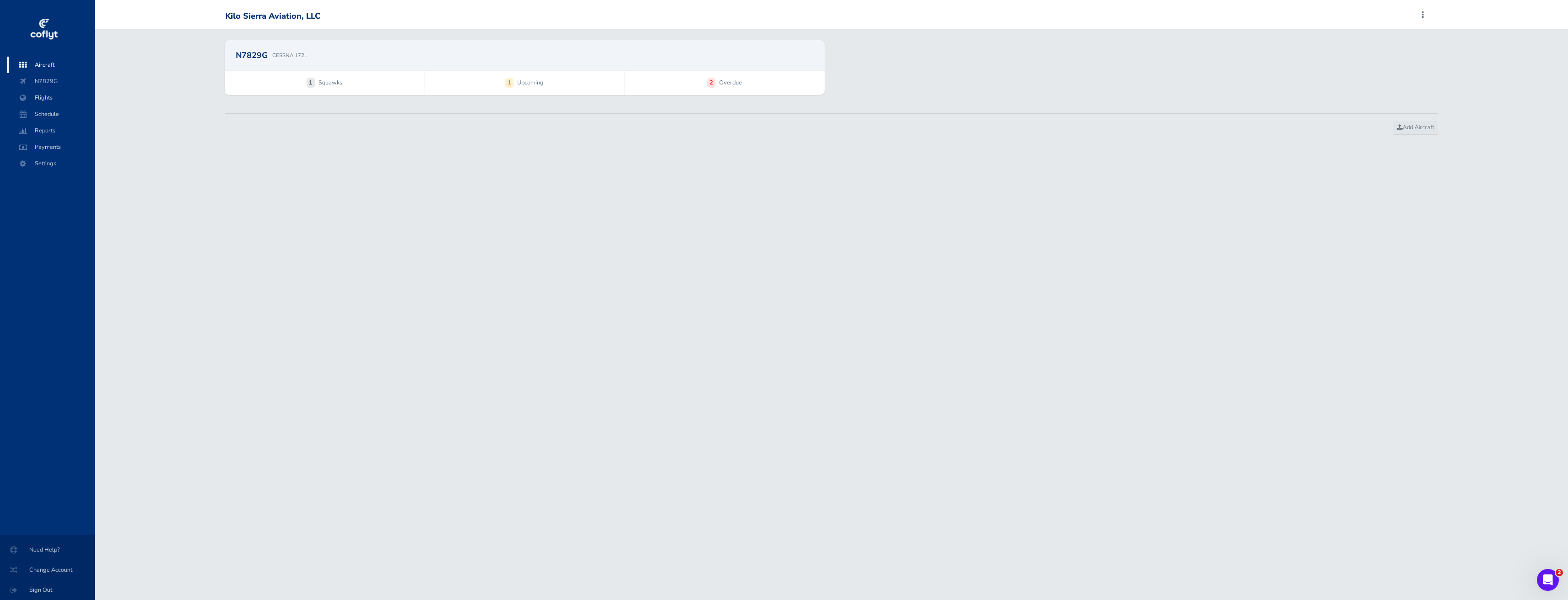
click at [43, 69] on span "Aircraft" at bounding box center [51, 65] width 69 height 16
click at [47, 111] on span "Schedule" at bounding box center [51, 114] width 69 height 16
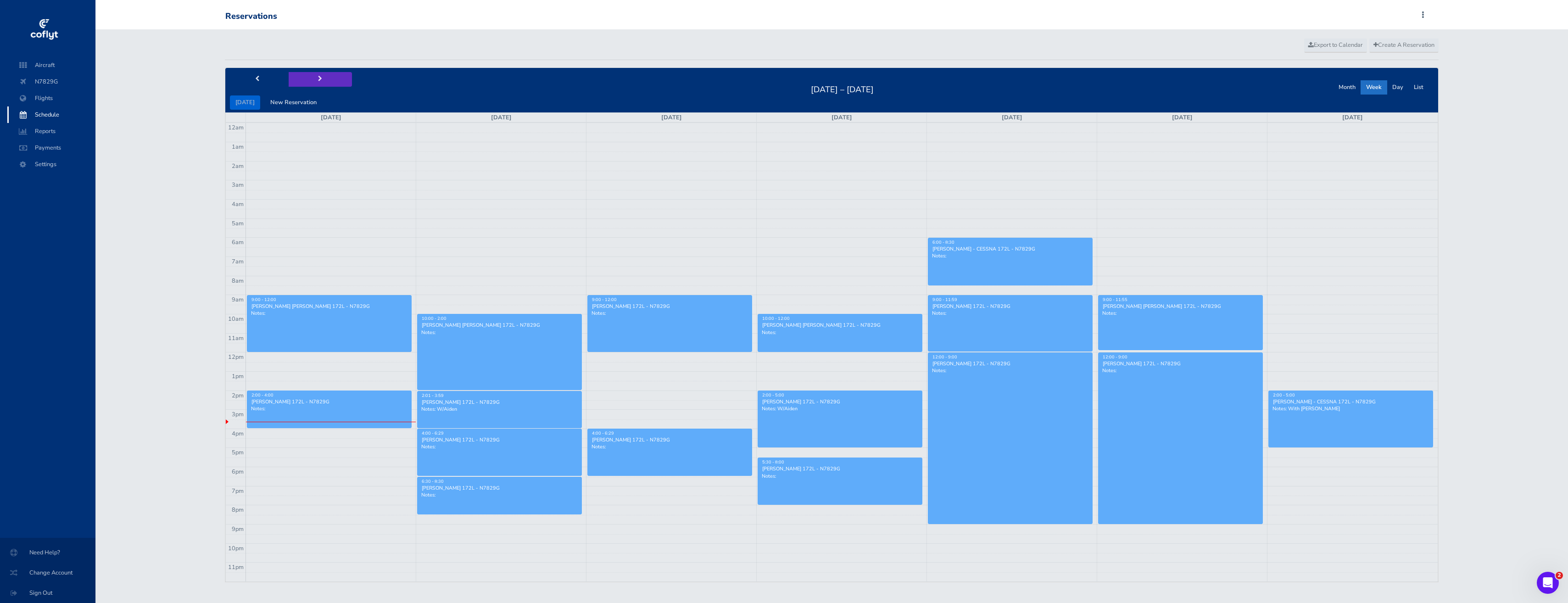
click at [325, 78] on button "next" at bounding box center [320, 79] width 64 height 14
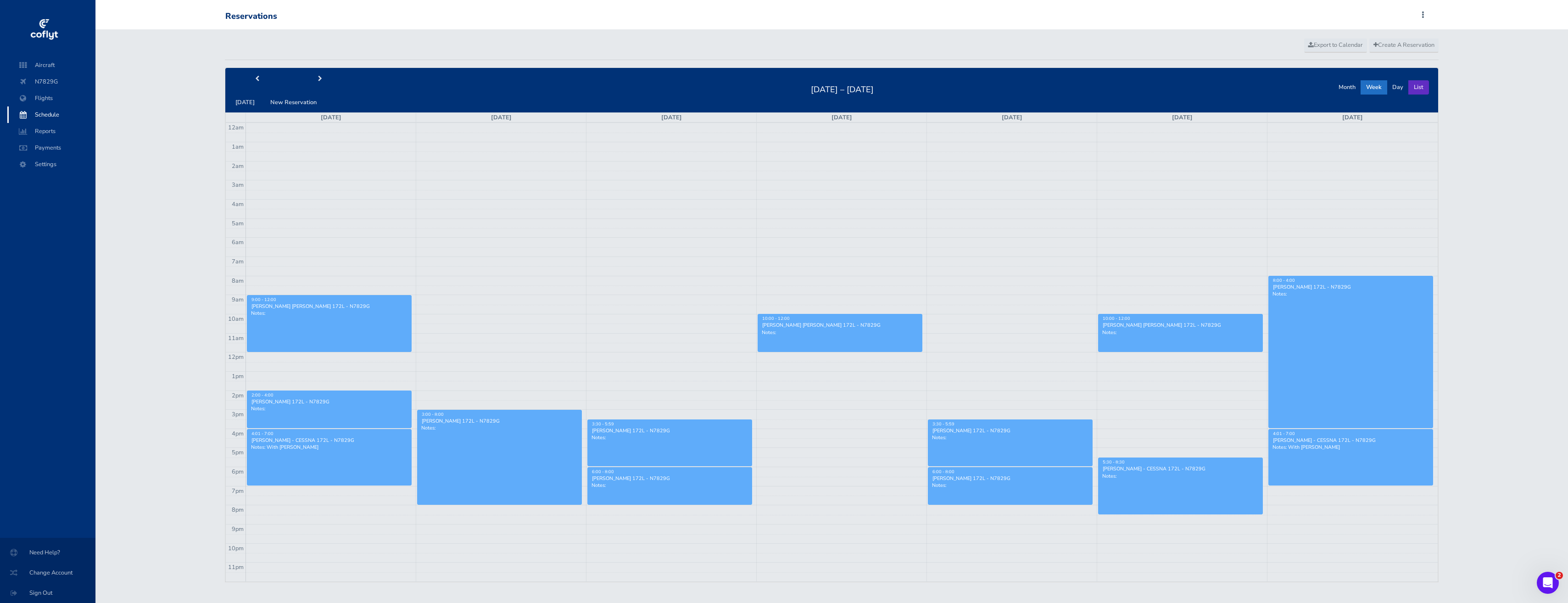
click at [1419, 89] on button "List" at bounding box center [1419, 87] width 21 height 14
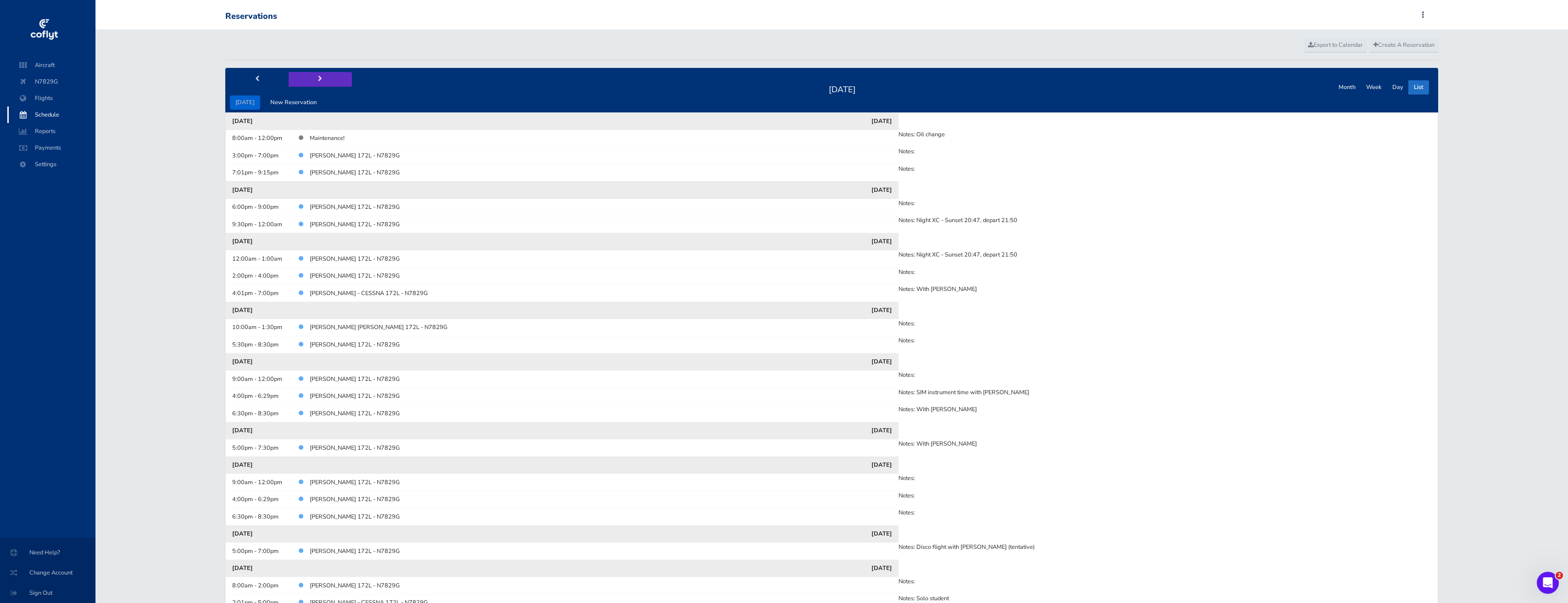
click at [322, 78] on button "next" at bounding box center [320, 79] width 64 height 14
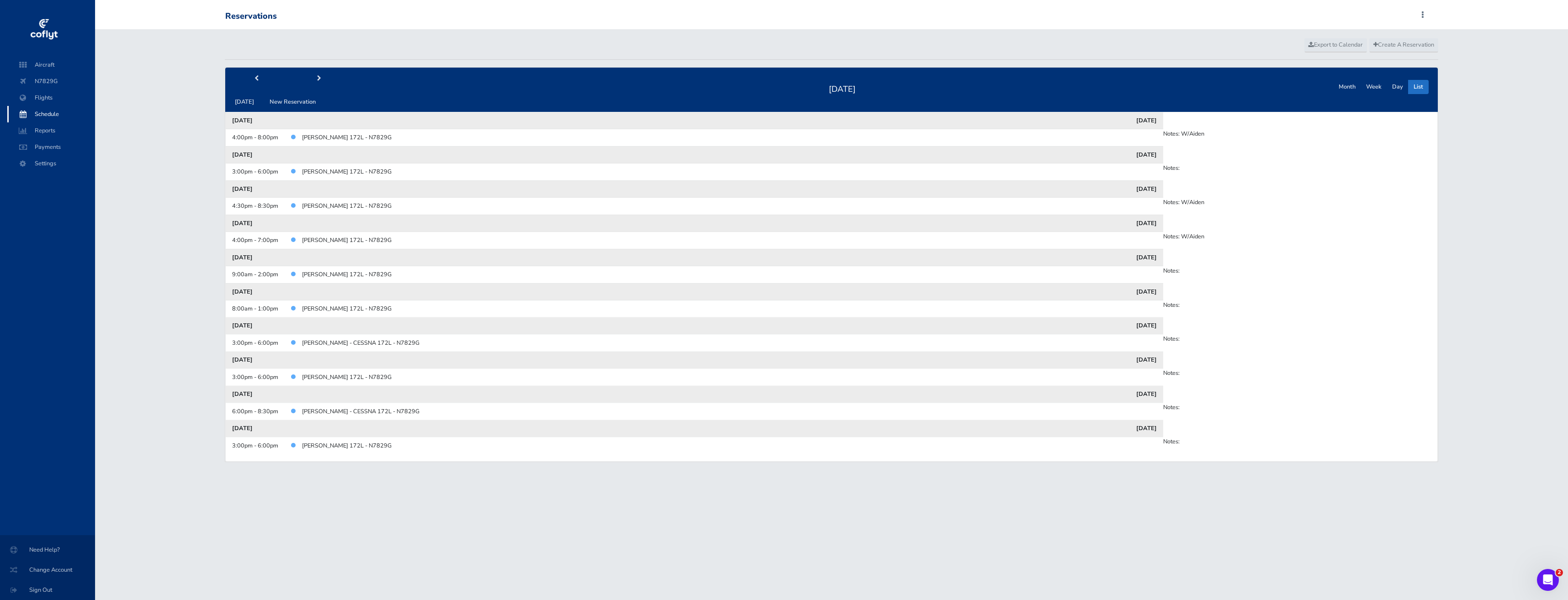
drag, startPoint x: 247, startPoint y: 271, endPoint x: 450, endPoint y: 279, distance: 203.2
click at [450, 279] on tr "9:00am - 2:00pm Keith Overa - CESSNA 172L - N7829G Notes:" at bounding box center [831, 275] width 1212 height 17
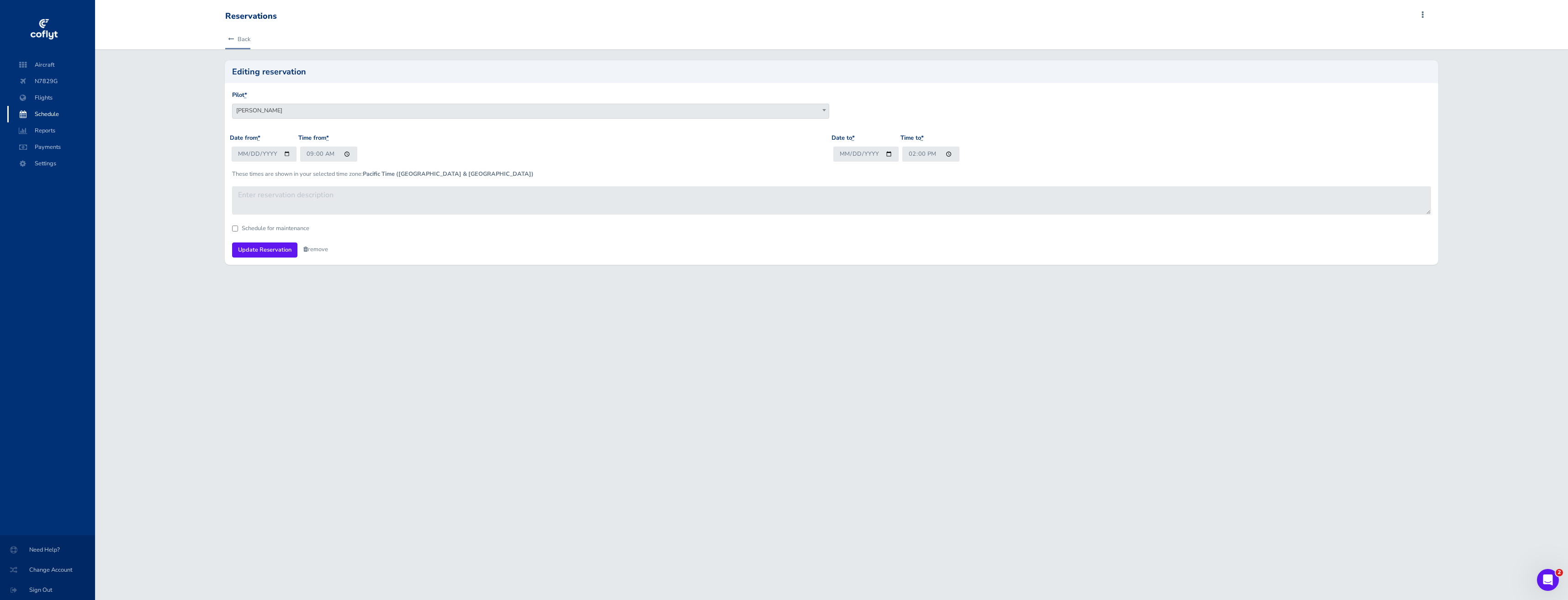
click at [231, 29] on link "Back" at bounding box center [237, 39] width 25 height 20
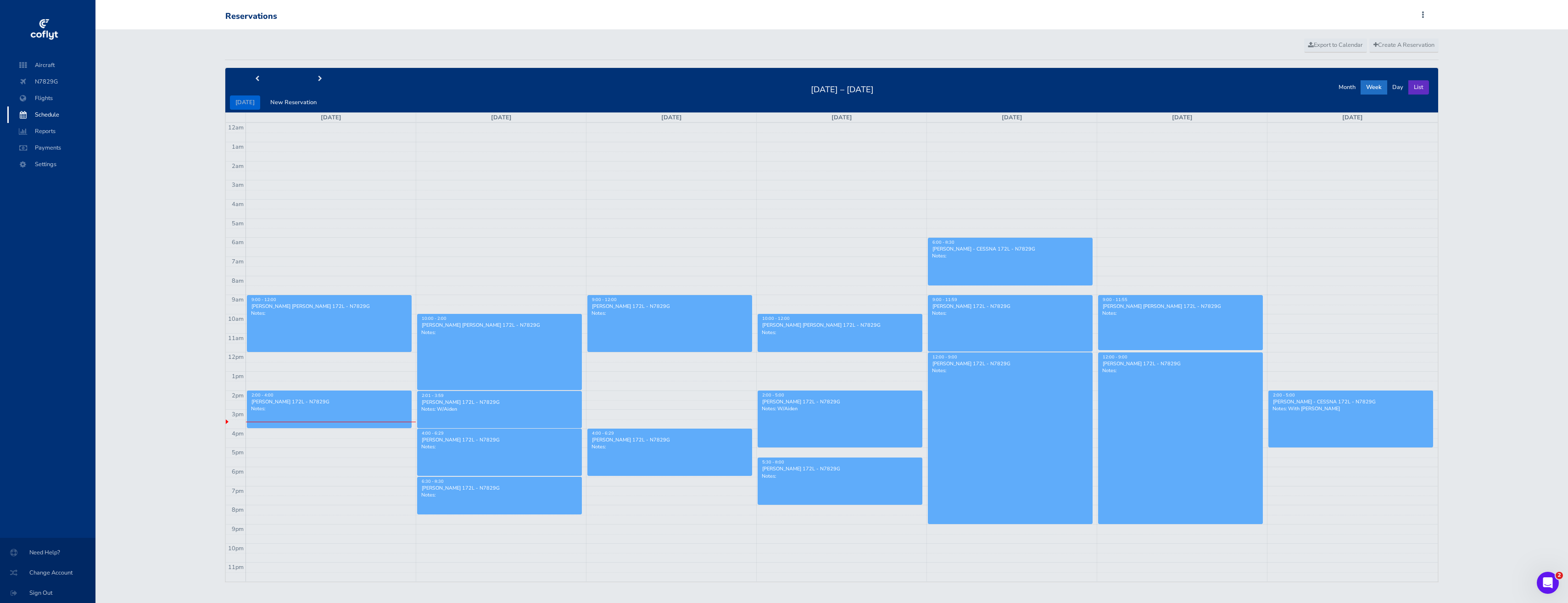
click at [1424, 89] on button "List" at bounding box center [1419, 87] width 21 height 14
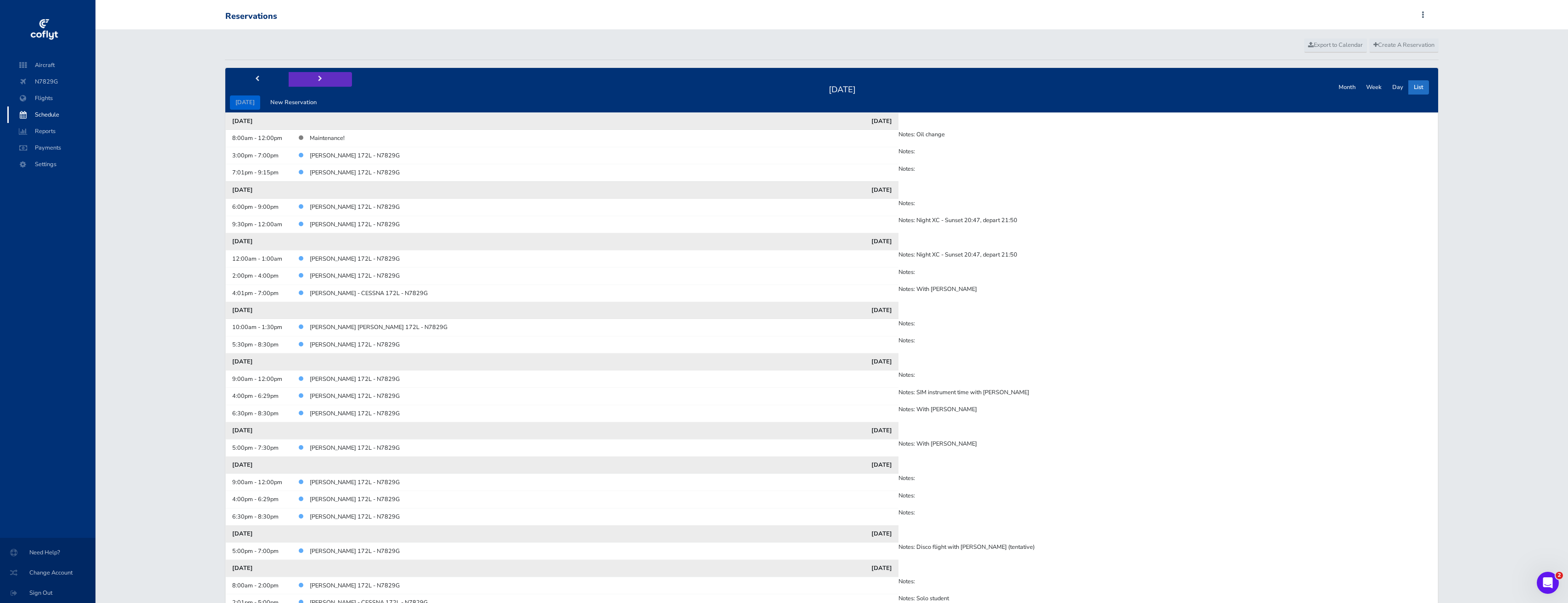
click at [318, 76] on span "next" at bounding box center [320, 80] width 4 height 6
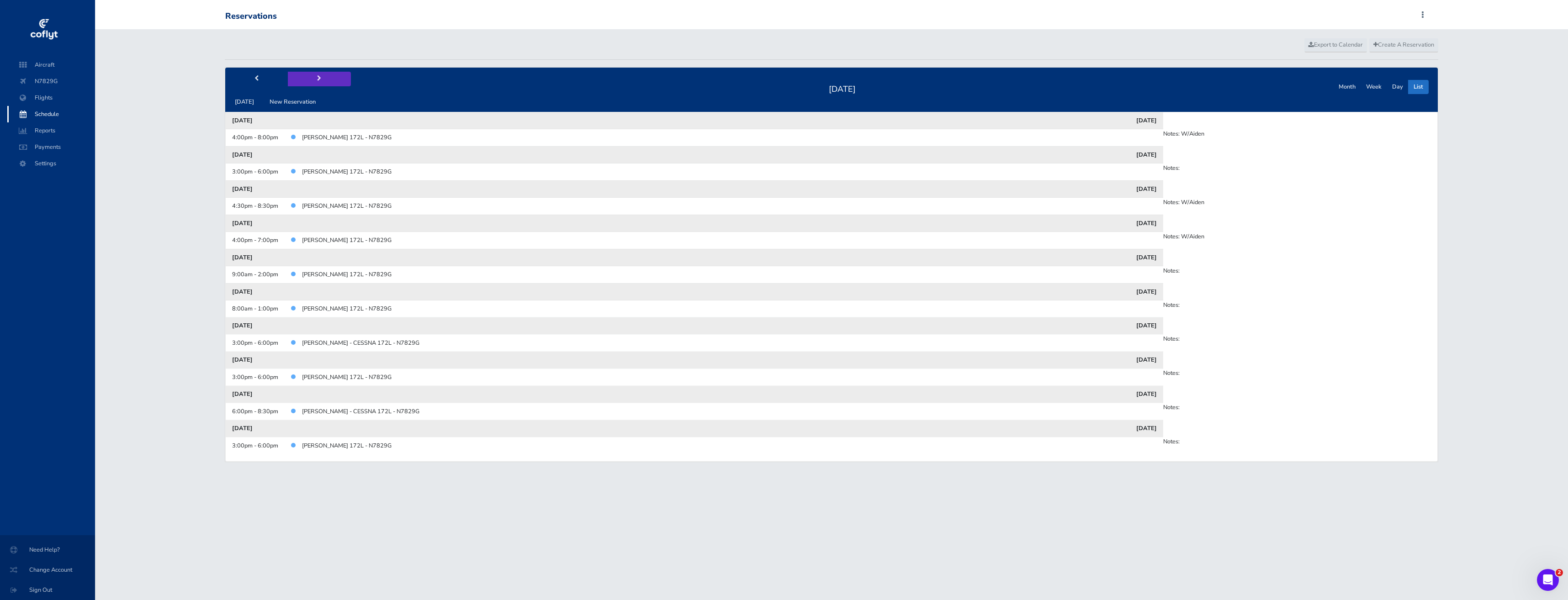
click at [327, 81] on button "next" at bounding box center [320, 78] width 63 height 14
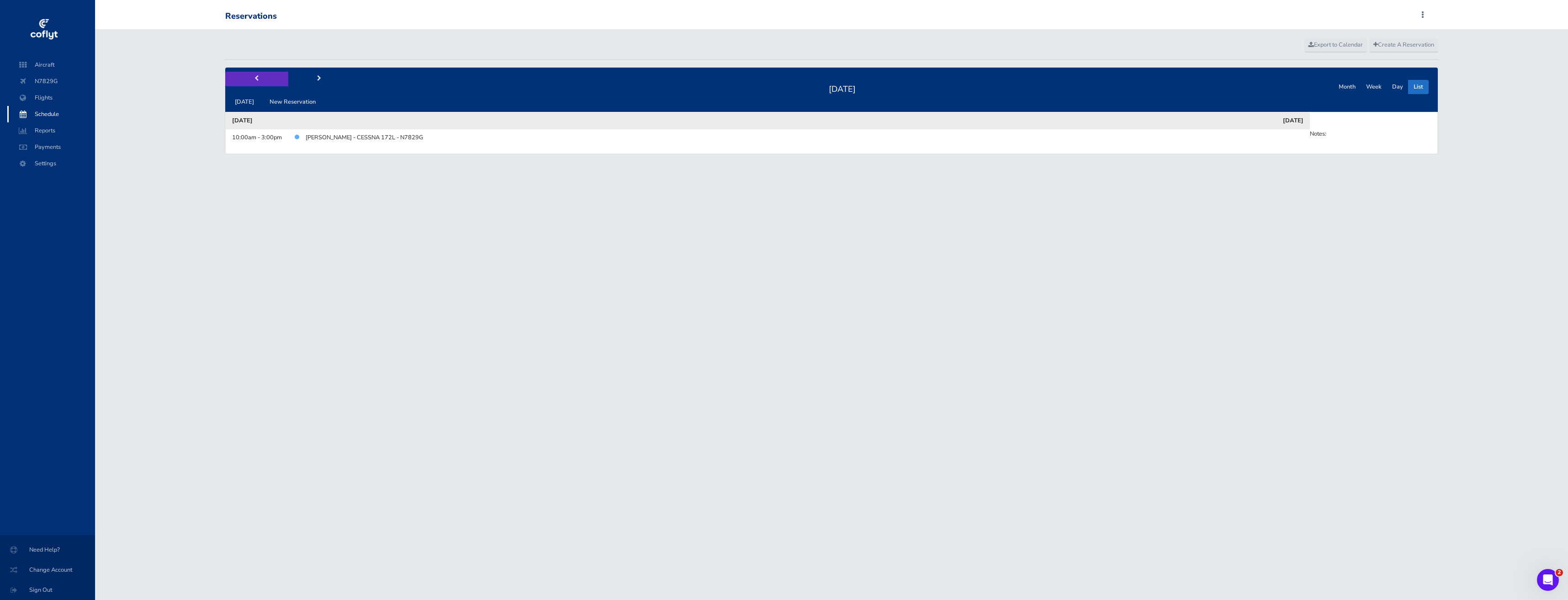
click at [267, 78] on button "prev" at bounding box center [257, 78] width 63 height 14
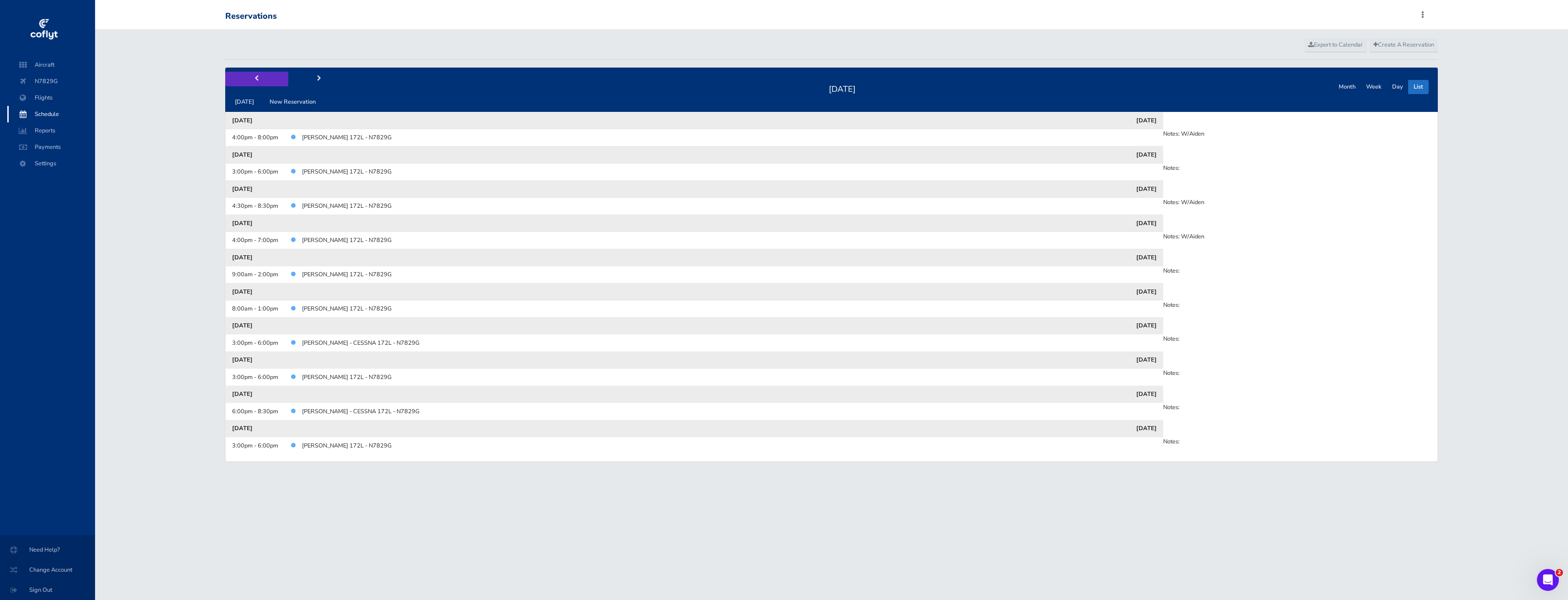
click at [259, 78] on button "prev" at bounding box center [257, 78] width 63 height 14
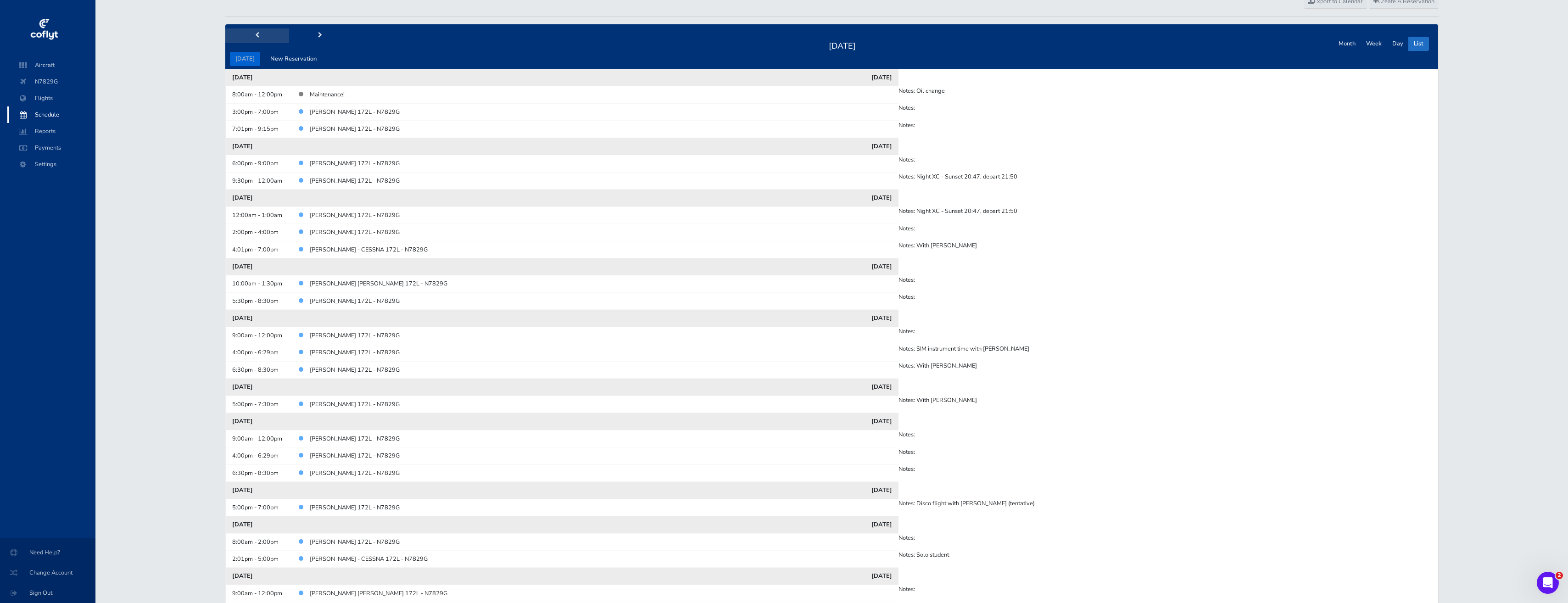
scroll to position [46, 0]
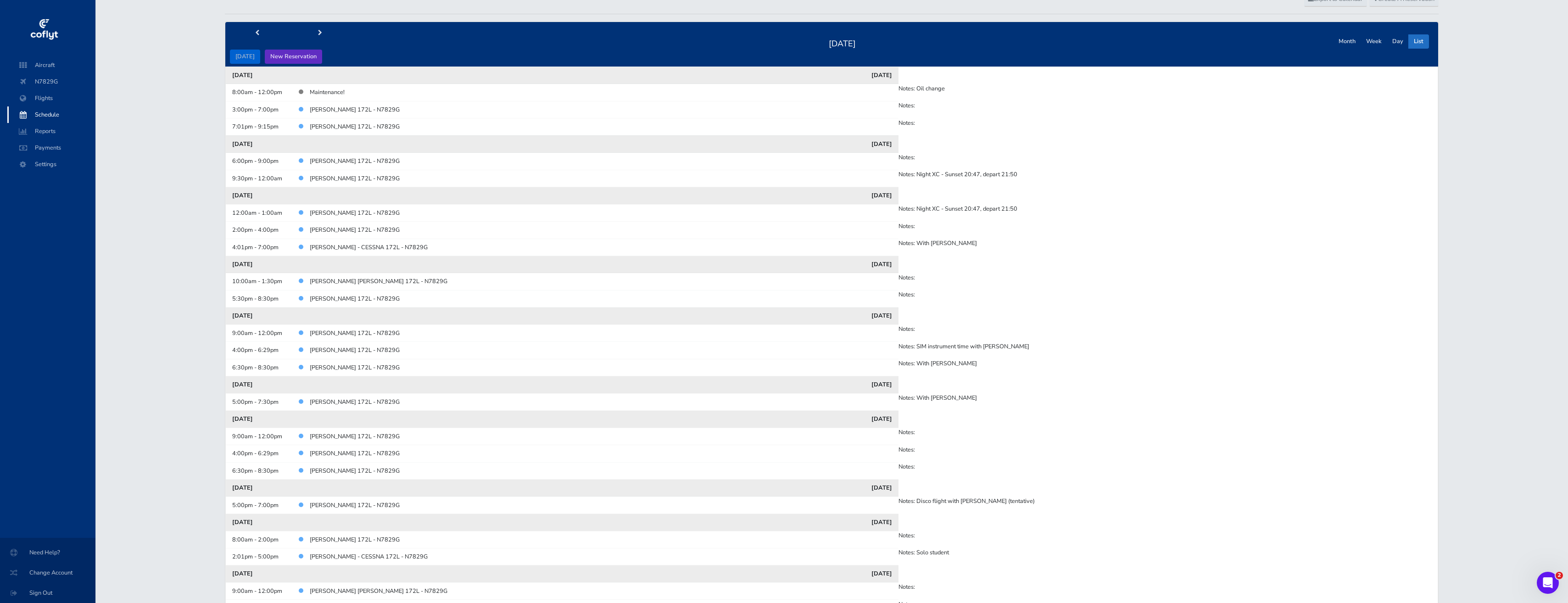
click at [281, 53] on button "New Reservation" at bounding box center [293, 56] width 57 height 14
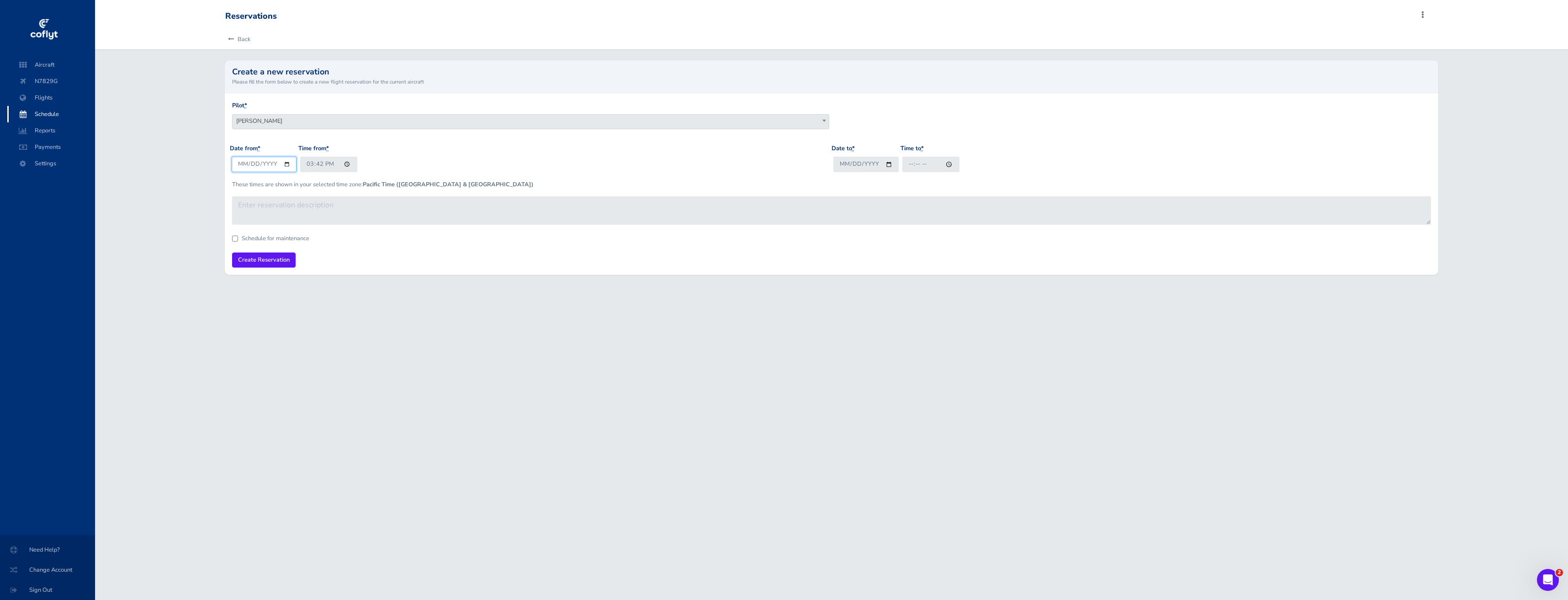
click at [285, 164] on input "[DATE]" at bounding box center [264, 164] width 65 height 15
type input "[DATE]"
click at [347, 166] on input "15:42" at bounding box center [329, 164] width 57 height 15
type input "09:00"
click at [886, 167] on input "Date to *" at bounding box center [866, 164] width 65 height 15
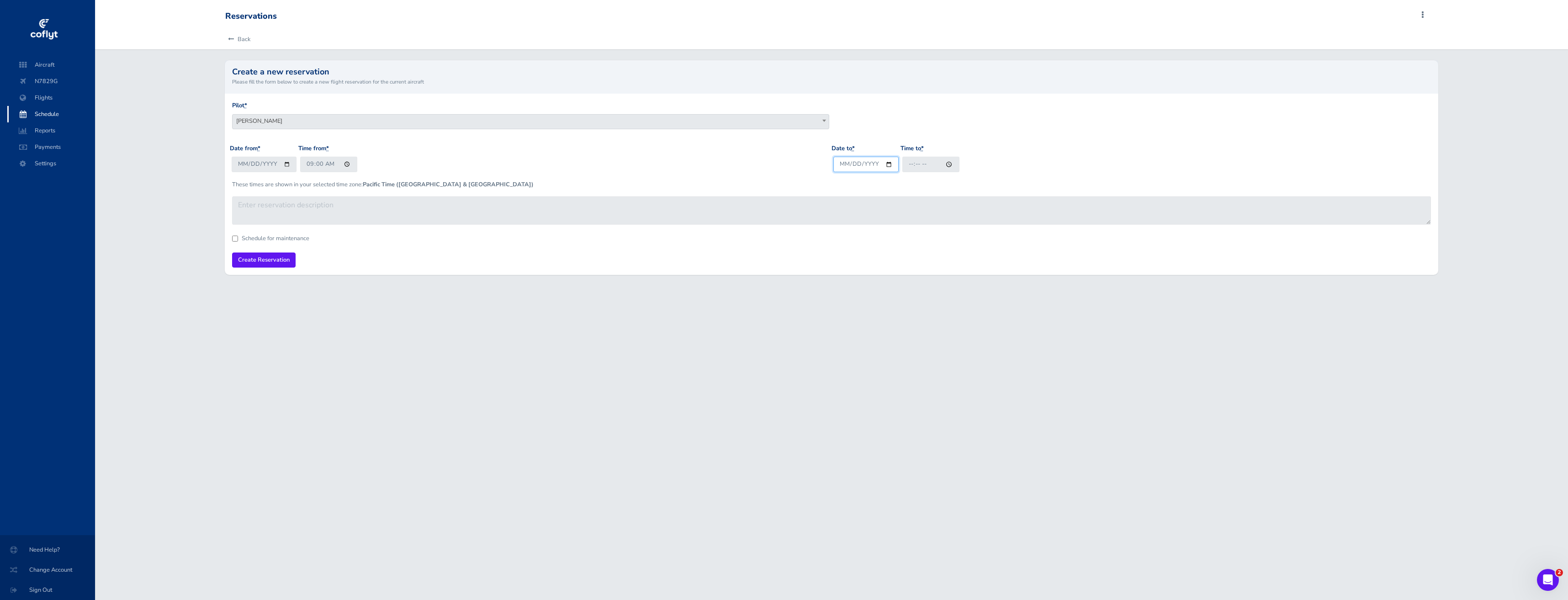
type input "2025-10-04"
click at [948, 163] on input "Time to *" at bounding box center [931, 164] width 57 height 15
type input "14:00"
click at [494, 249] on form "Pilot * Stephen M Saslow Keith Overa Chuyi Chuang Cody Prince Sean Smith Chris …" at bounding box center [831, 184] width 1199 height 167
click at [254, 257] on input "Create Reservation" at bounding box center [264, 260] width 63 height 15
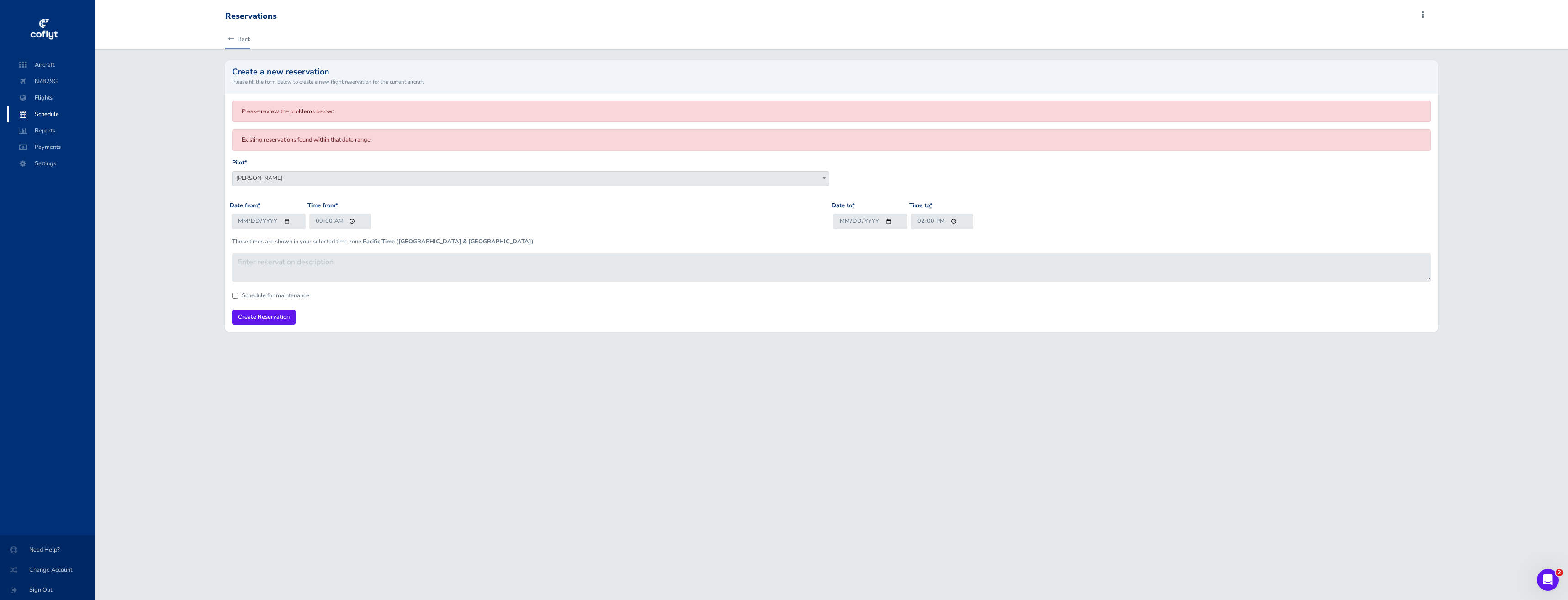
click at [233, 43] on link "Back" at bounding box center [237, 39] width 25 height 20
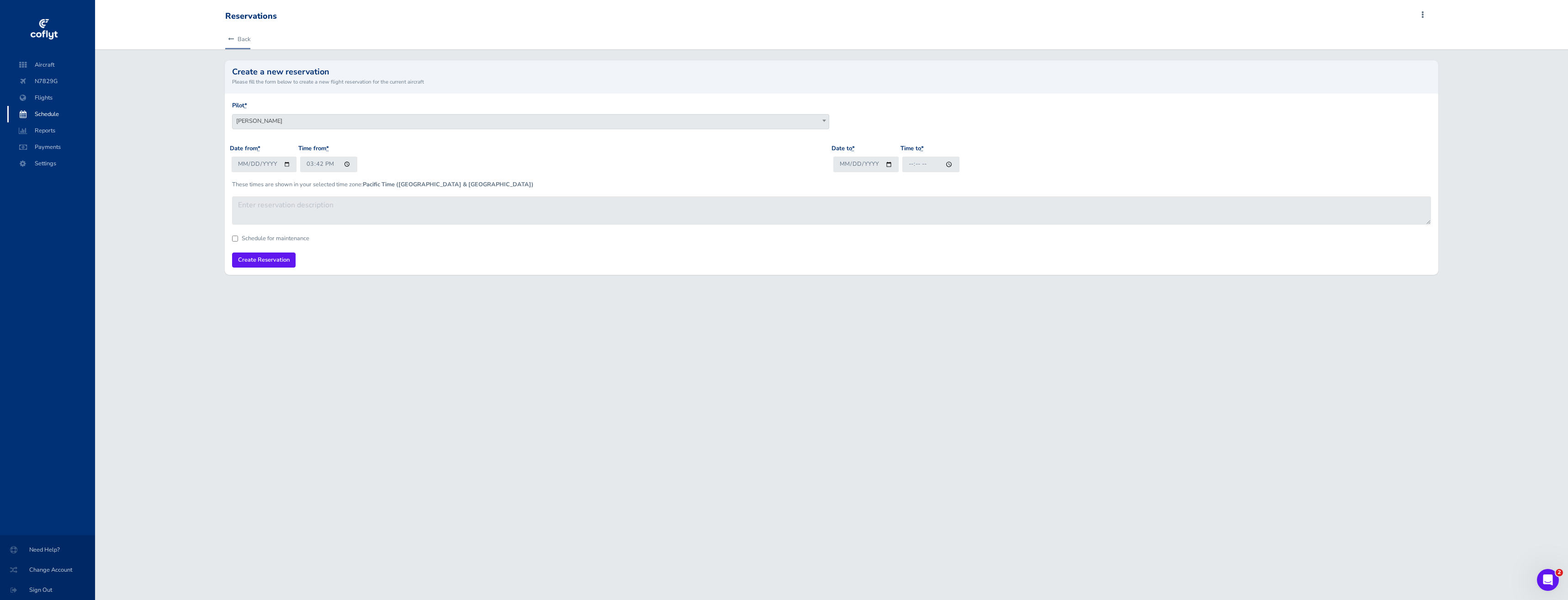
click at [233, 43] on link "Back" at bounding box center [237, 39] width 25 height 20
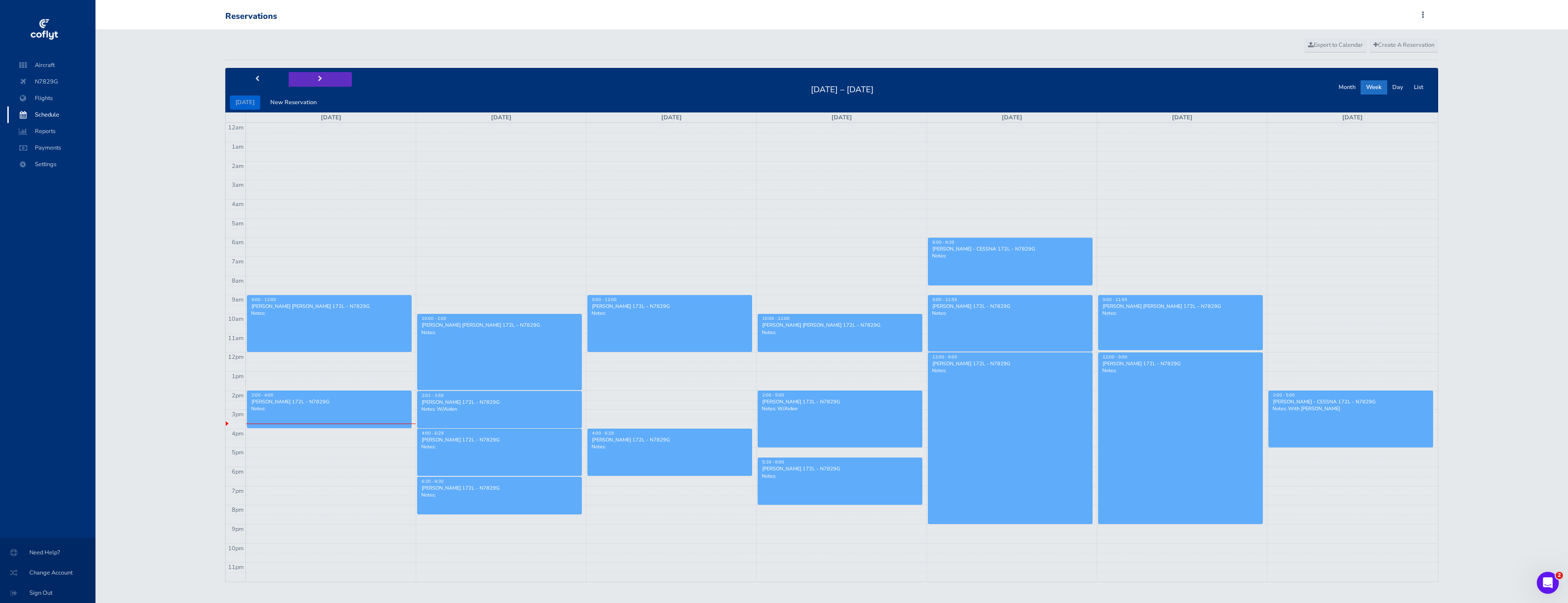
click at [314, 76] on button "next" at bounding box center [320, 79] width 64 height 14
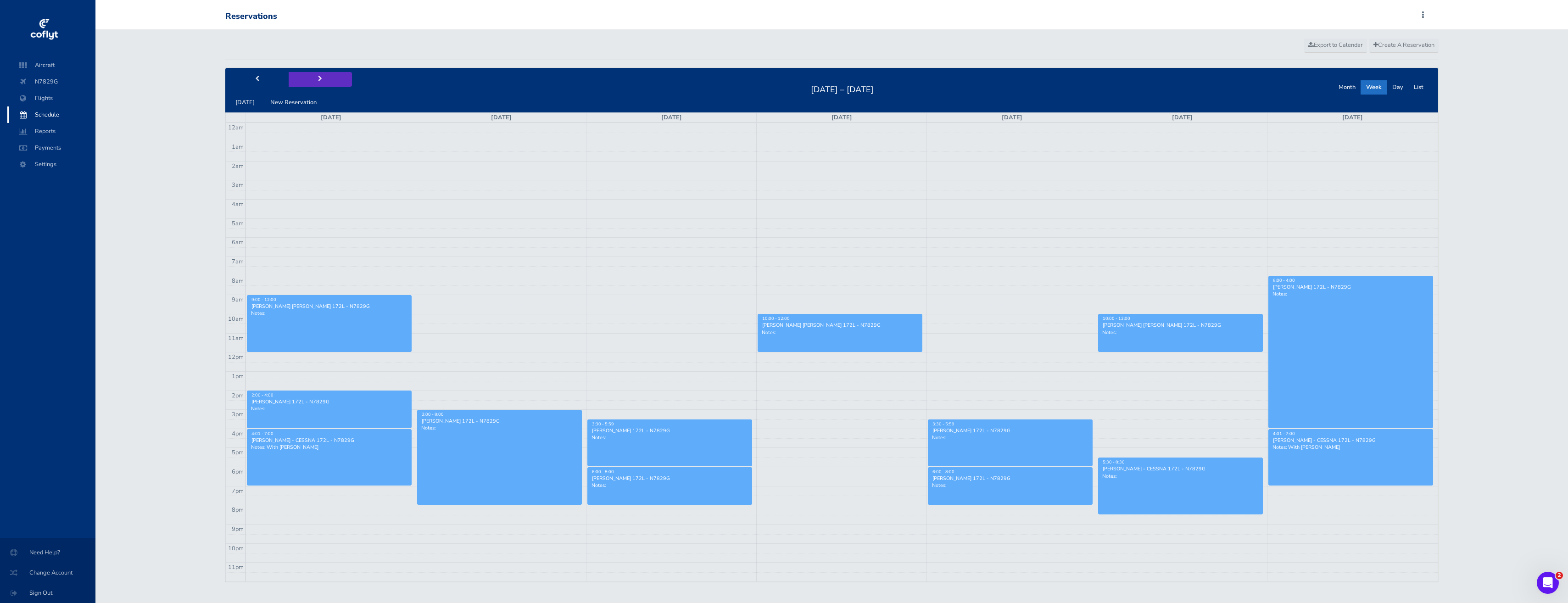
click at [314, 76] on button "next" at bounding box center [320, 79] width 64 height 14
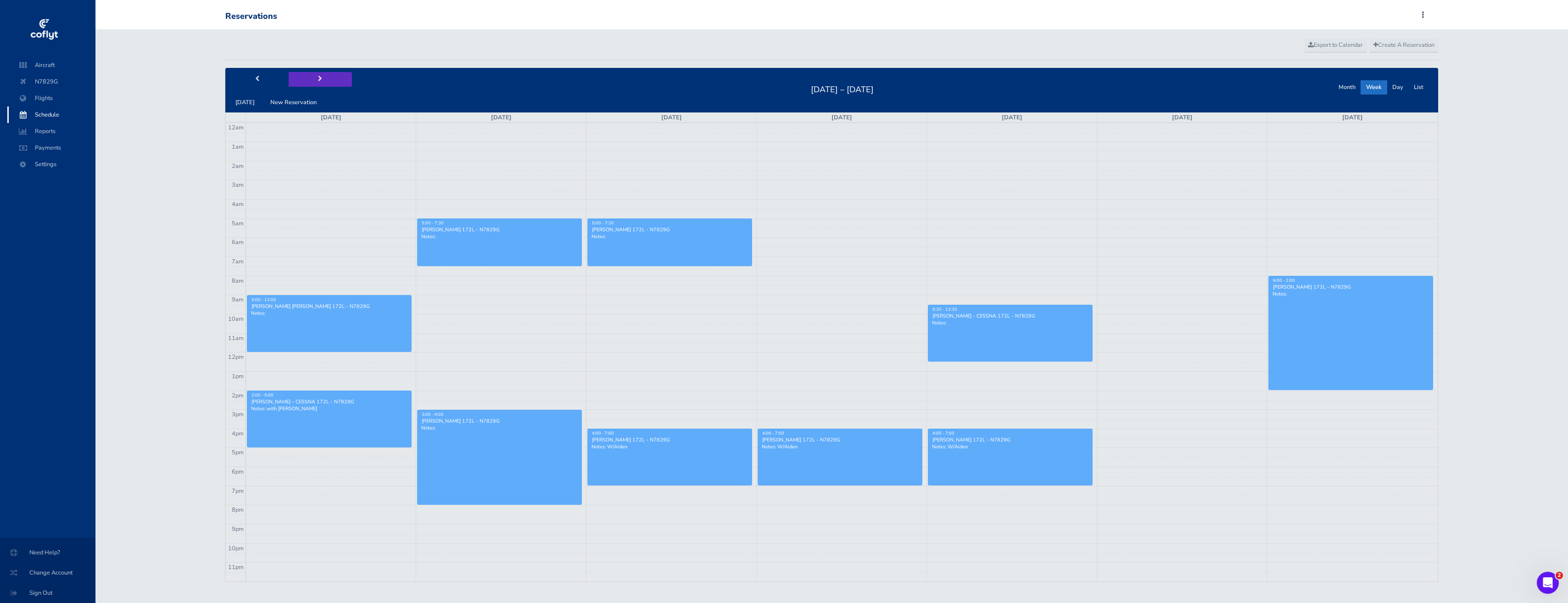
click at [314, 76] on button "next" at bounding box center [320, 79] width 64 height 14
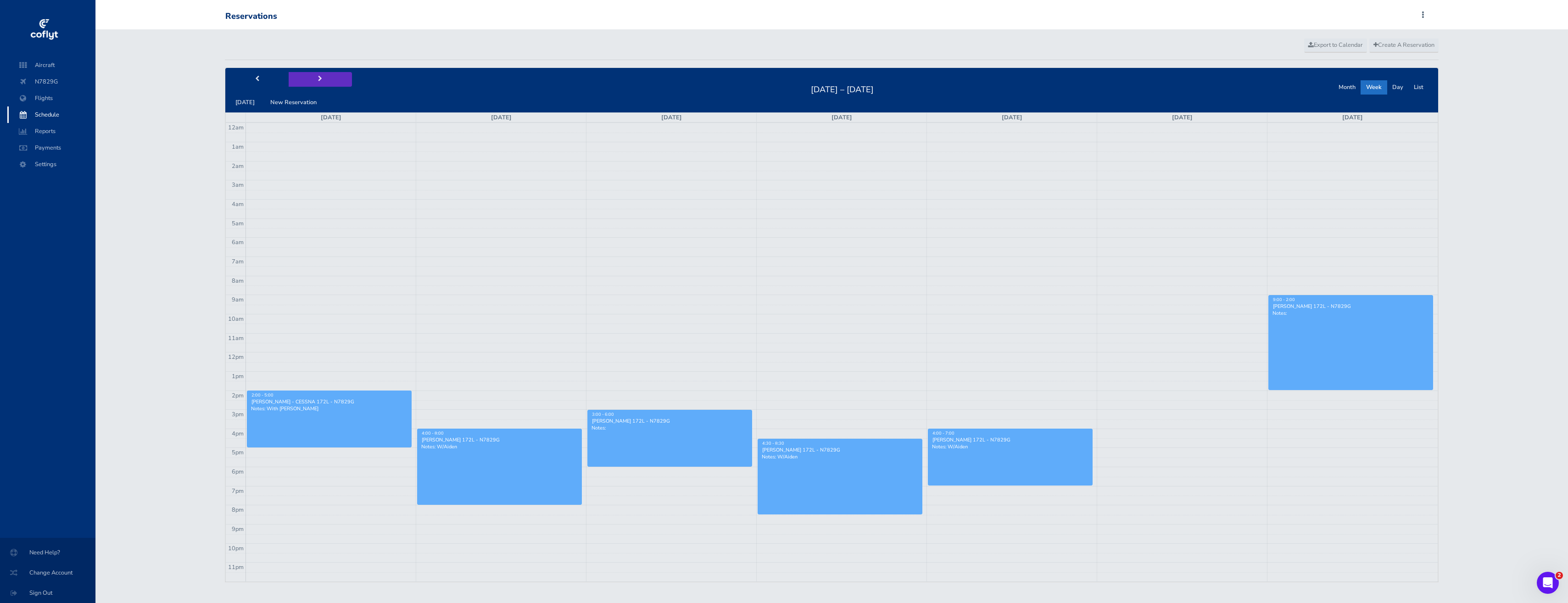
click at [314, 76] on button "next" at bounding box center [320, 79] width 64 height 14
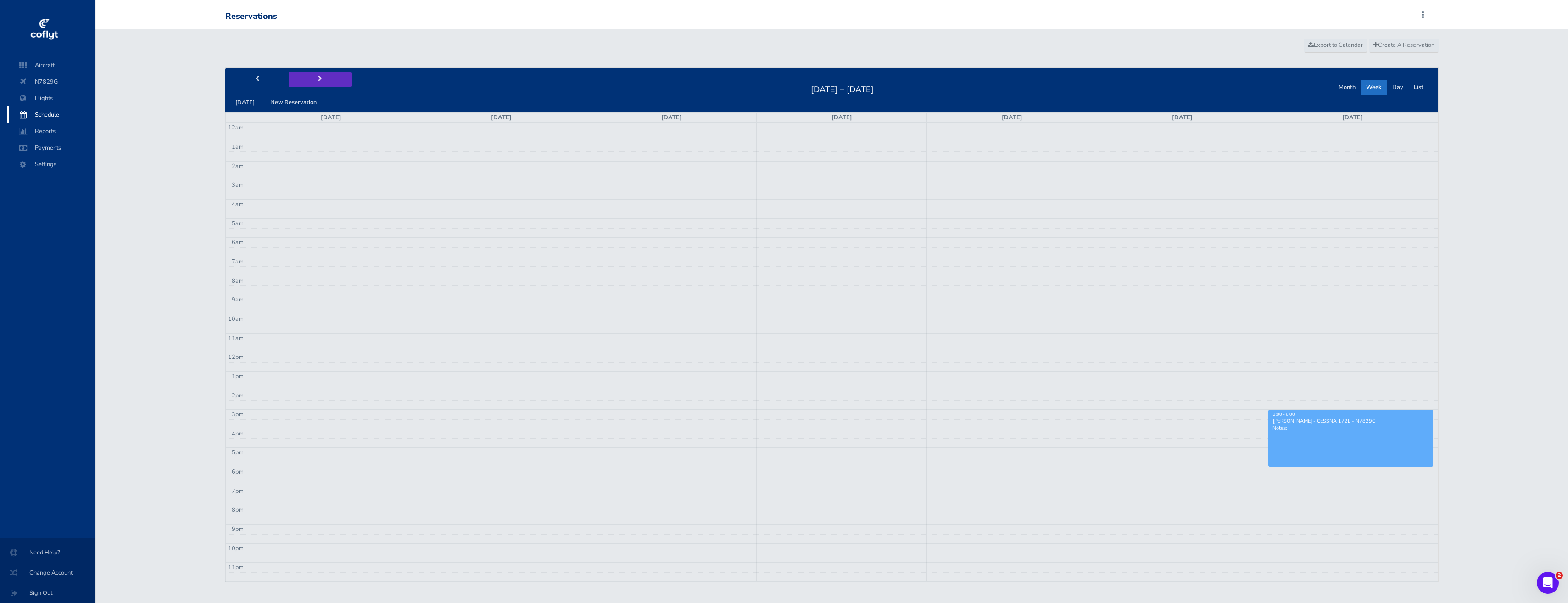
click at [314, 76] on button "next" at bounding box center [320, 79] width 64 height 14
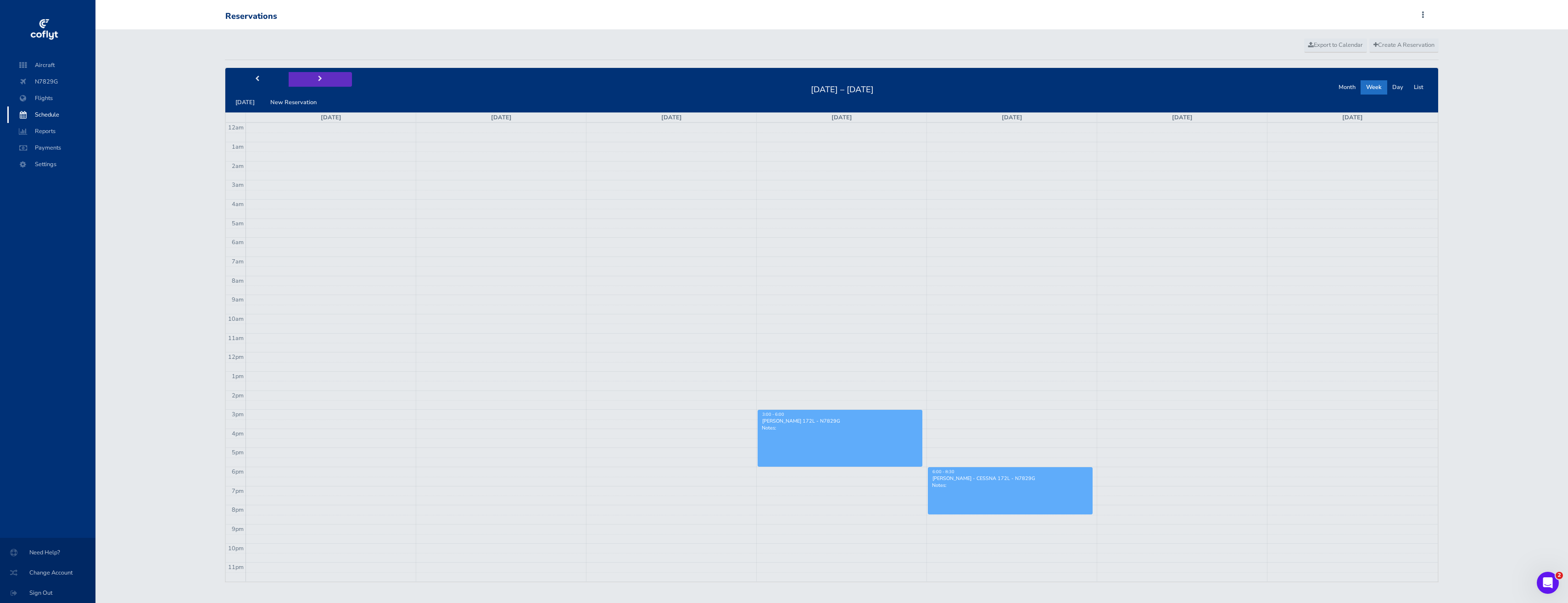
click at [314, 76] on button "next" at bounding box center [320, 79] width 64 height 14
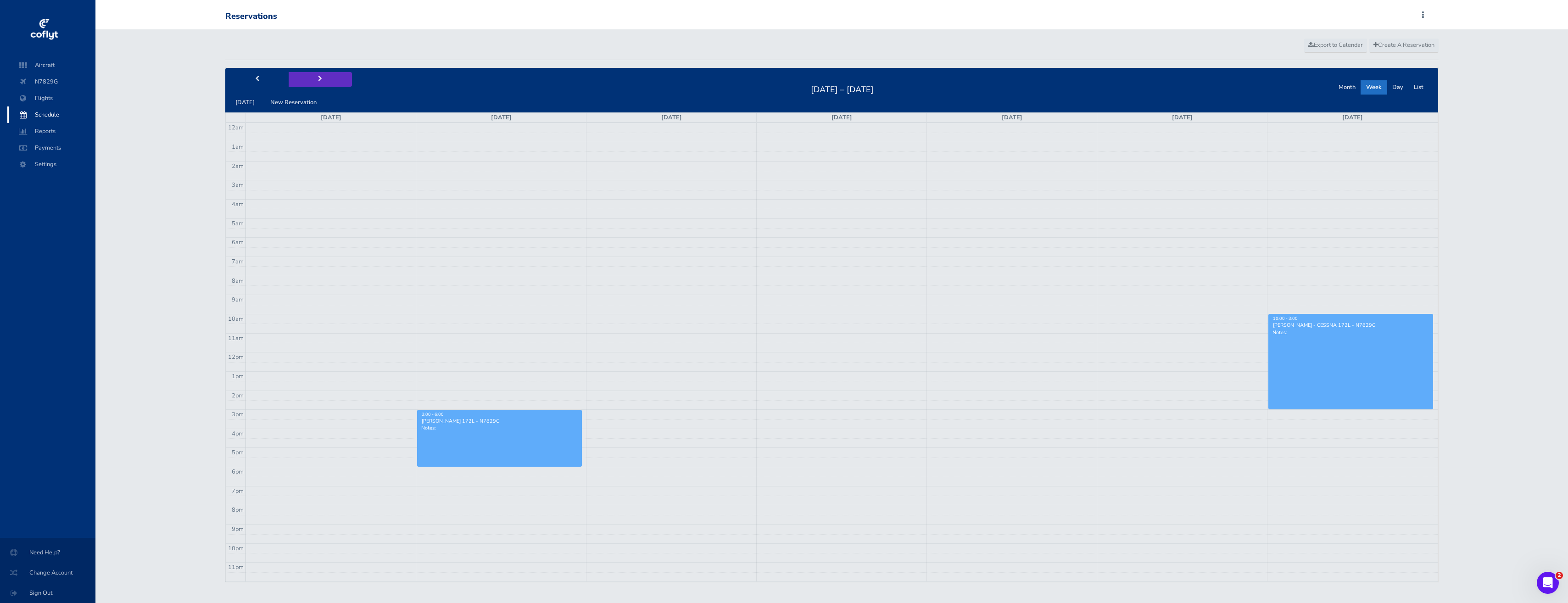
click at [314, 76] on button "next" at bounding box center [320, 79] width 64 height 14
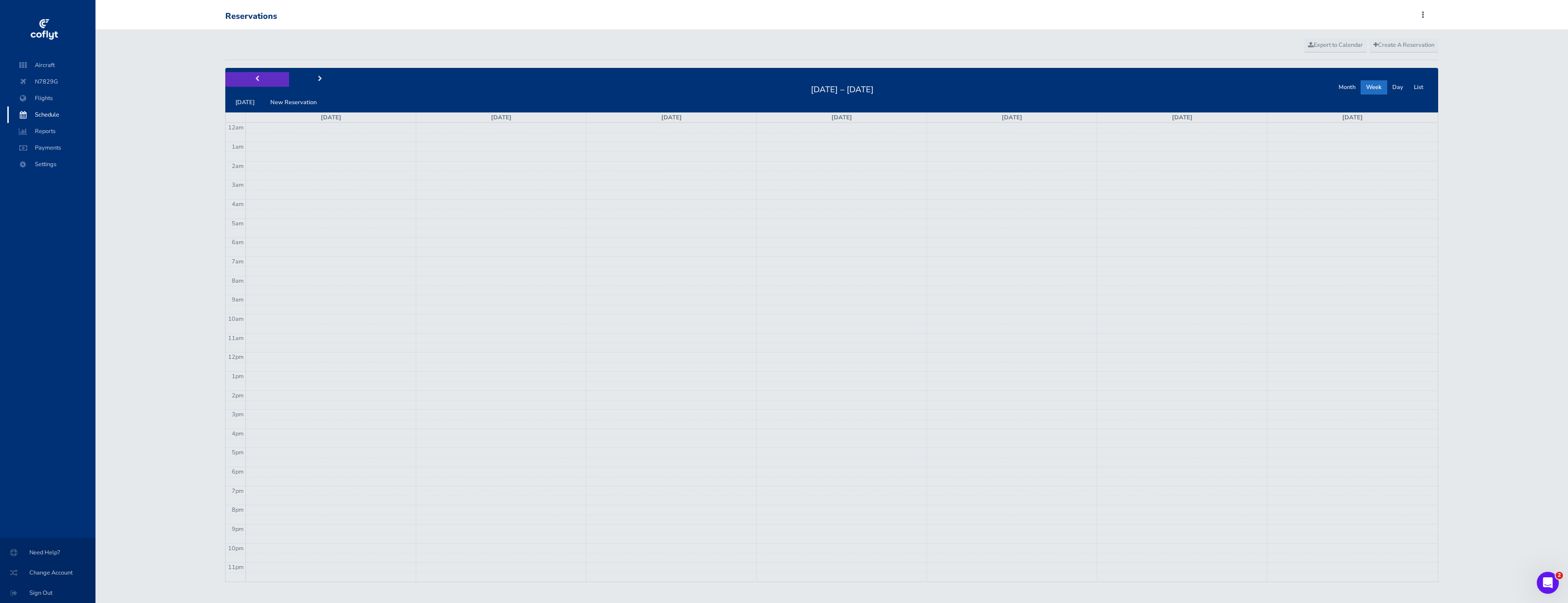
click at [263, 73] on button "prev" at bounding box center [257, 79] width 64 height 14
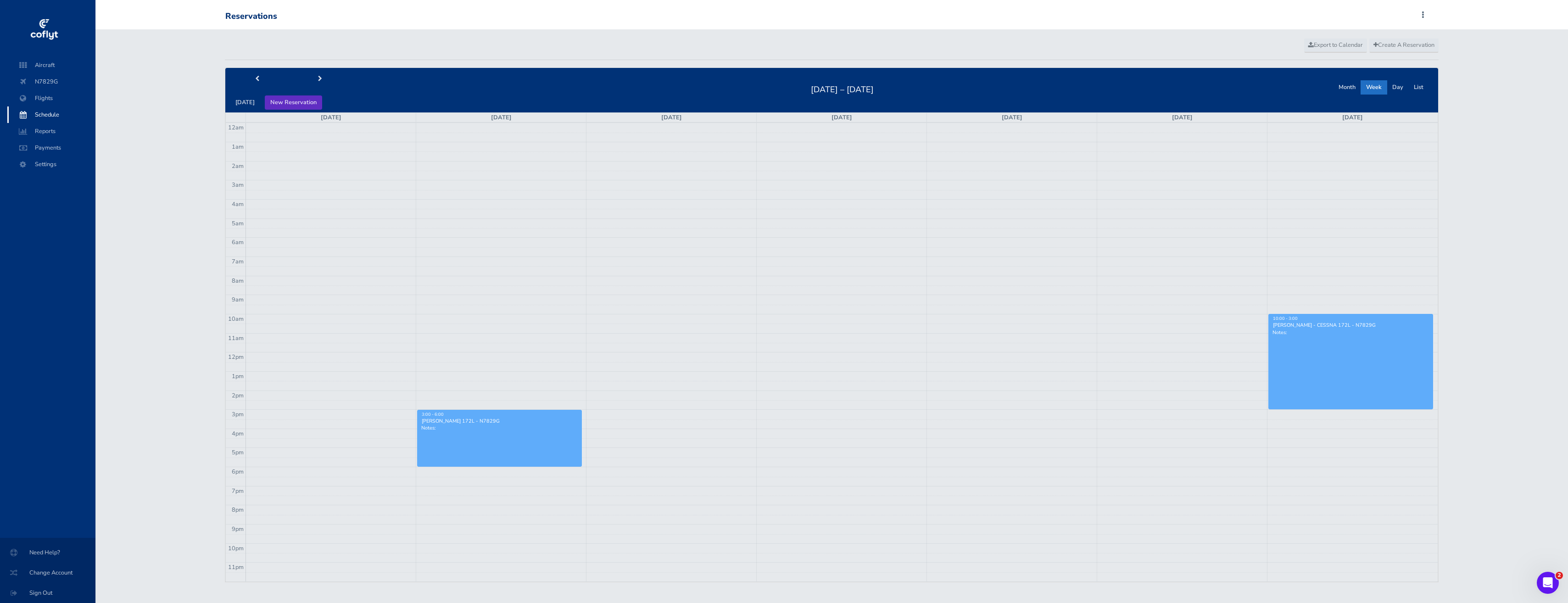
click at [285, 102] on button "New Reservation" at bounding box center [293, 102] width 57 height 14
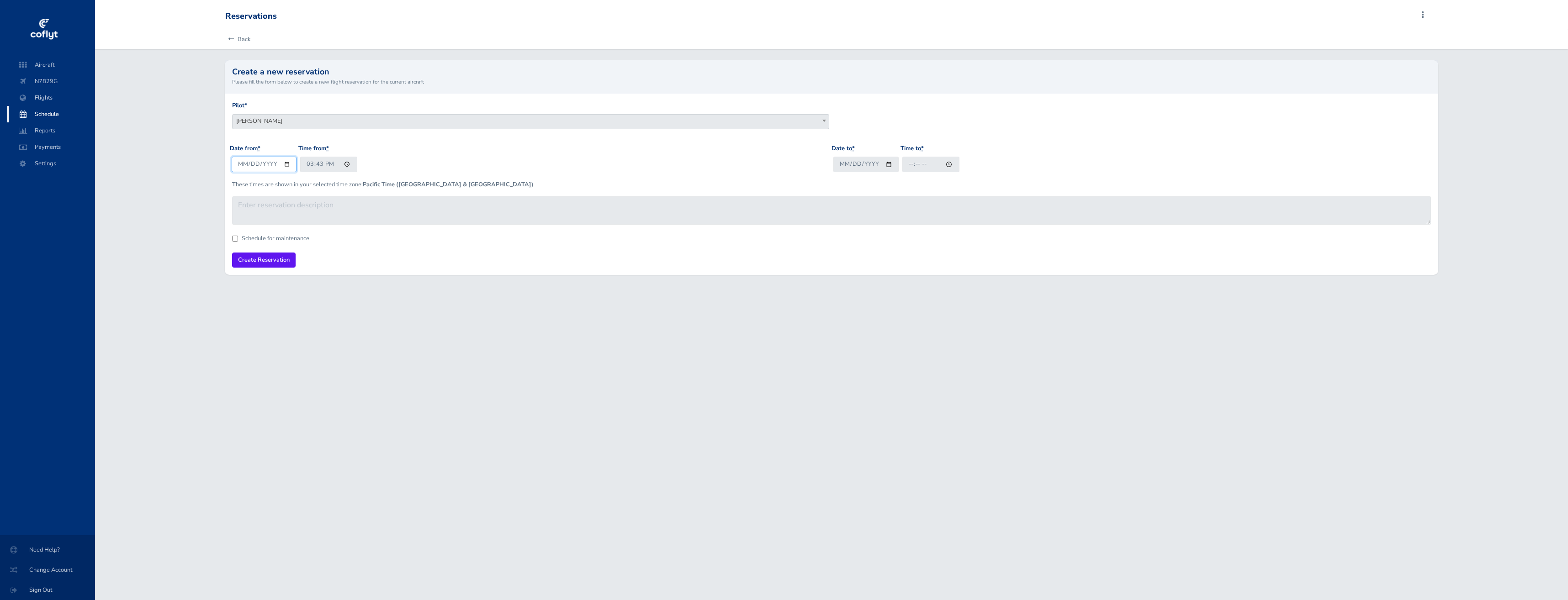
click at [290, 162] on input "[DATE]" at bounding box center [264, 164] width 65 height 15
click at [284, 164] on input "[DATE]" at bounding box center [264, 164] width 65 height 15
type input "2025-10-11"
click at [343, 162] on input "15:43" at bounding box center [329, 164] width 57 height 15
type input "09:00"
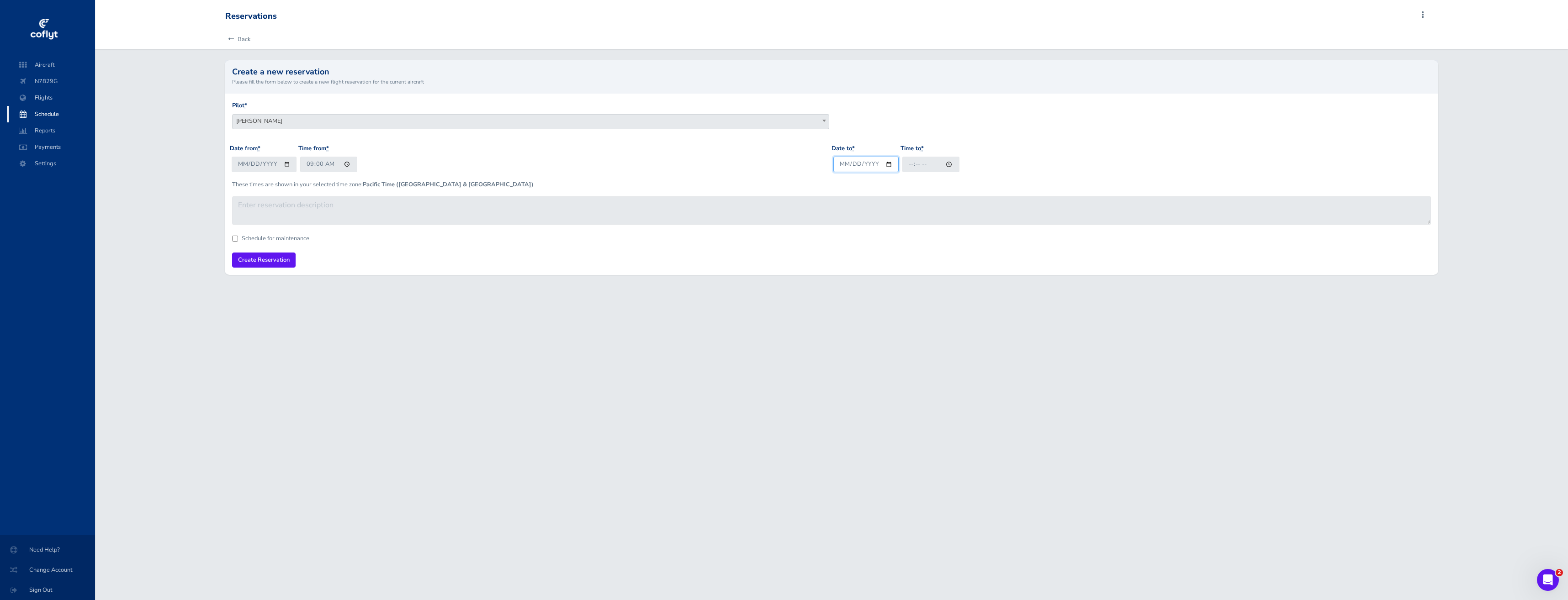
click at [887, 161] on input "Date to *" at bounding box center [866, 164] width 65 height 15
type input "2025-10-11"
click at [946, 166] on input "Time to *" at bounding box center [931, 164] width 57 height 15
type input "14:00"
click at [628, 243] on form "Pilot * Stephen M Saslow Keith Overa Chuyi Chuang Cody Prince Sean Smith Chris …" at bounding box center [831, 184] width 1199 height 167
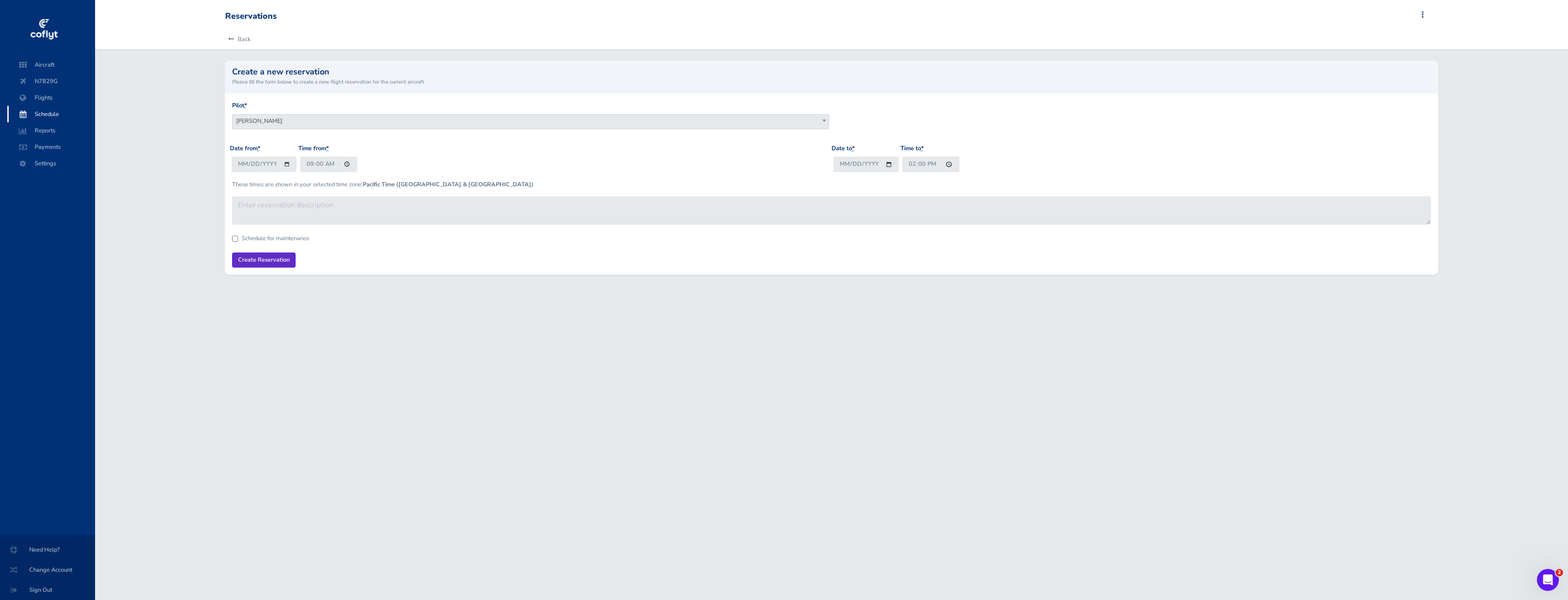
click at [262, 257] on input "Create Reservation" at bounding box center [264, 260] width 63 height 15
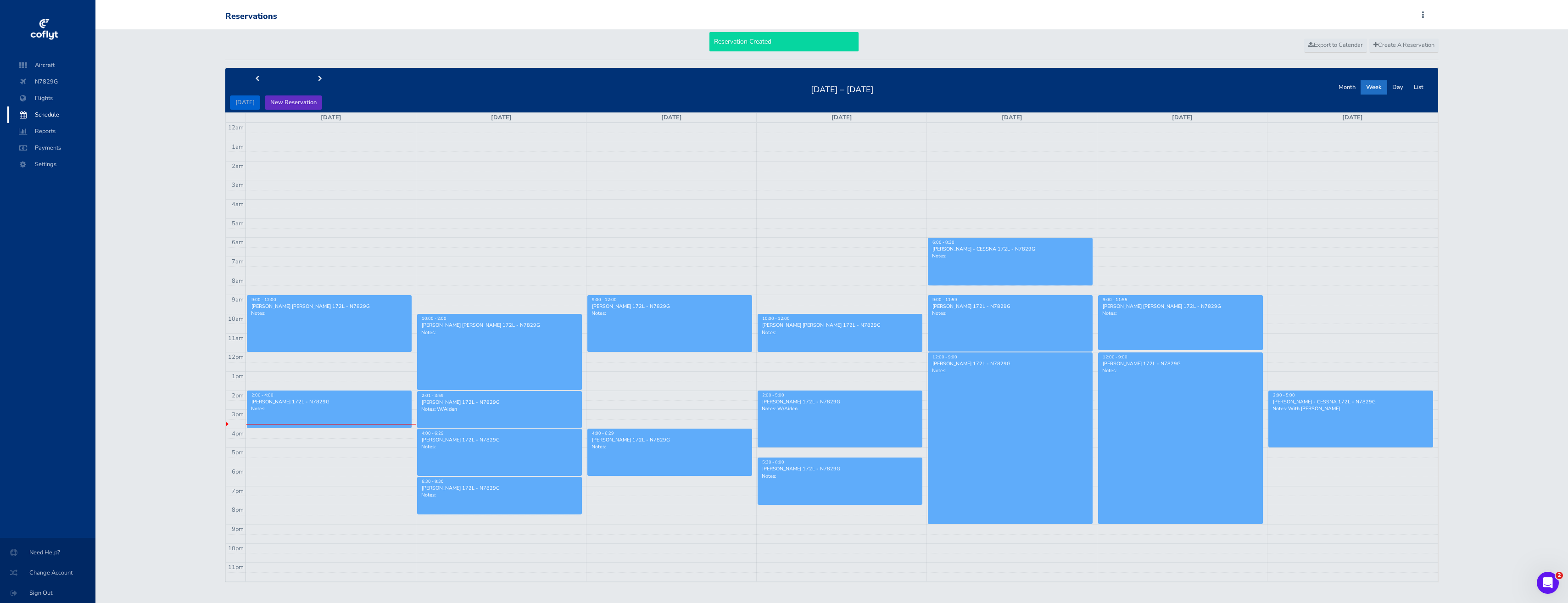
click at [289, 104] on button "New Reservation" at bounding box center [293, 102] width 57 height 14
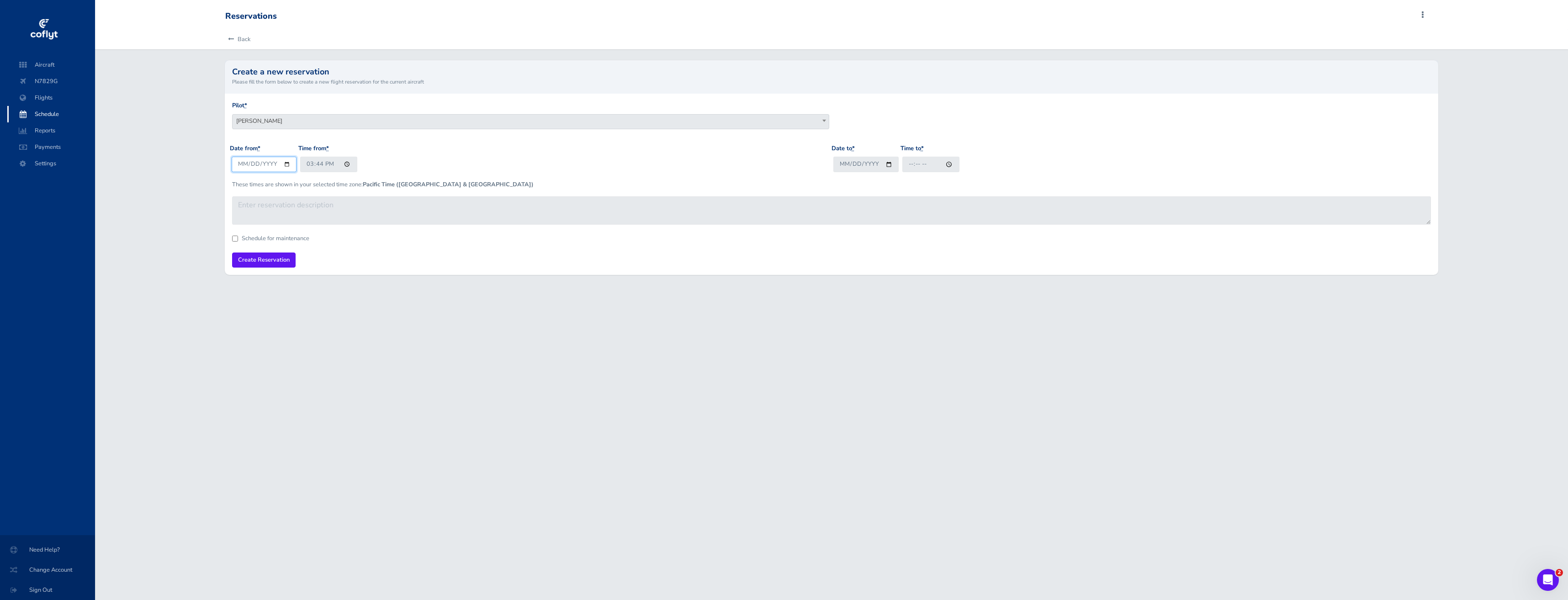
click at [285, 161] on input "[DATE]" at bounding box center [264, 164] width 65 height 15
type input "[DATE]"
click at [345, 167] on input "15:44" at bounding box center [329, 164] width 57 height 15
type input "09:00"
click at [862, 167] on input "Date to *" at bounding box center [866, 164] width 65 height 15
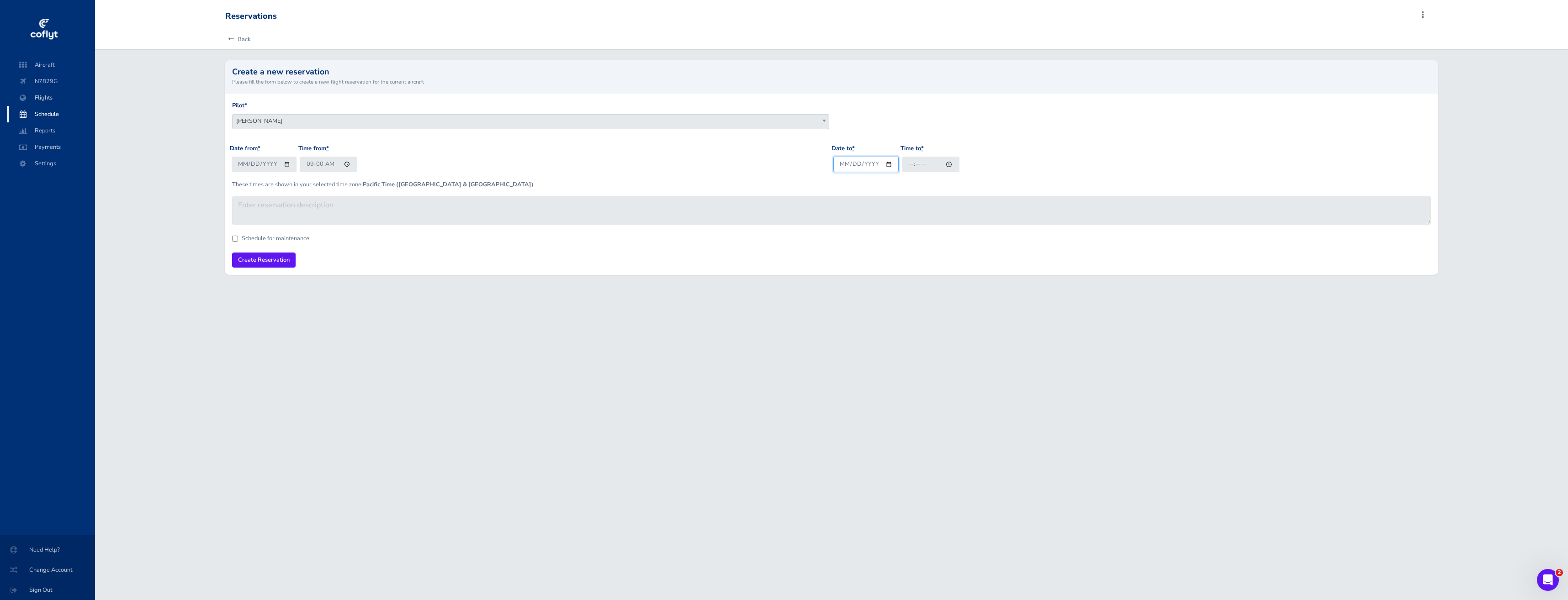
click at [887, 165] on input "Date to *" at bounding box center [866, 164] width 65 height 15
type input "[DATE]"
click at [957, 164] on input "Time to *" at bounding box center [931, 164] width 57 height 15
click at [953, 162] on input "Time to *" at bounding box center [931, 164] width 57 height 15
click at [951, 163] on input "Time to *" at bounding box center [931, 164] width 57 height 15
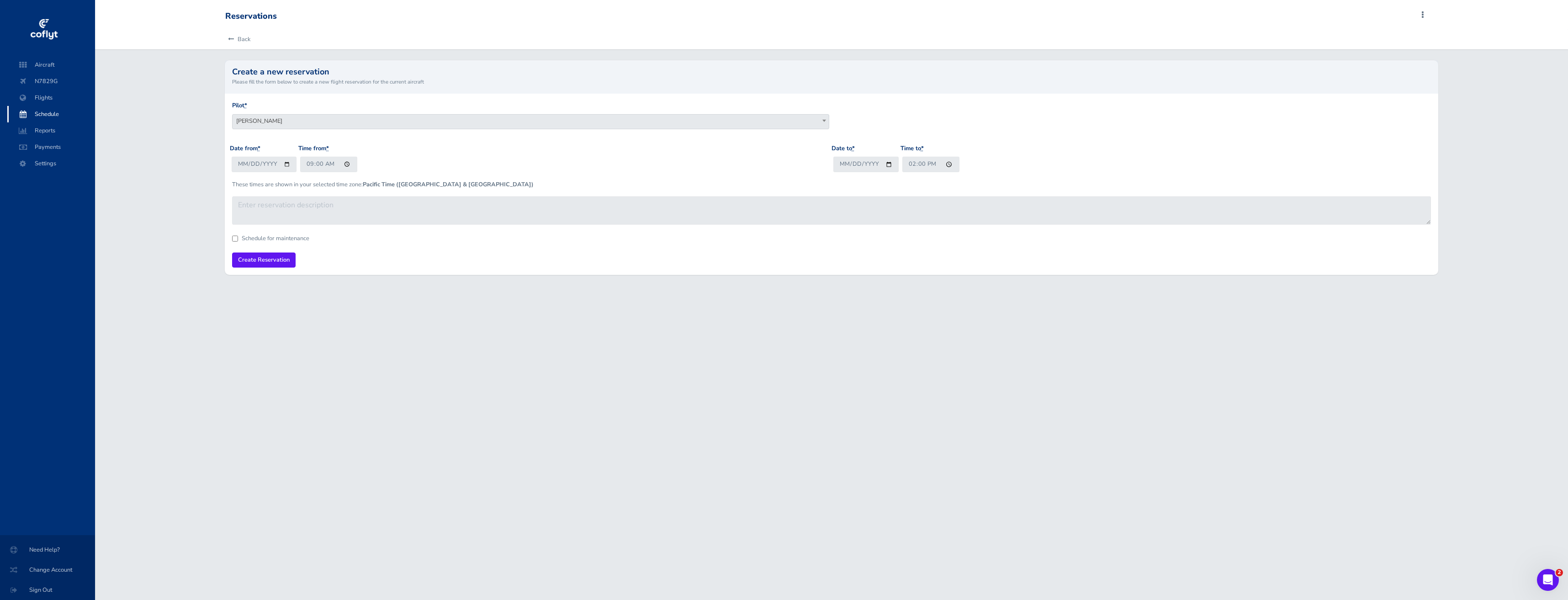
type input "14:00"
drag, startPoint x: 825, startPoint y: 238, endPoint x: 800, endPoint y: 240, distance: 25.1
click at [825, 238] on div "Schedule for maintenance" at bounding box center [831, 239] width 1199 height 6
click at [272, 257] on input "Create Reservation" at bounding box center [264, 260] width 63 height 15
